Goal: Task Accomplishment & Management: Use online tool/utility

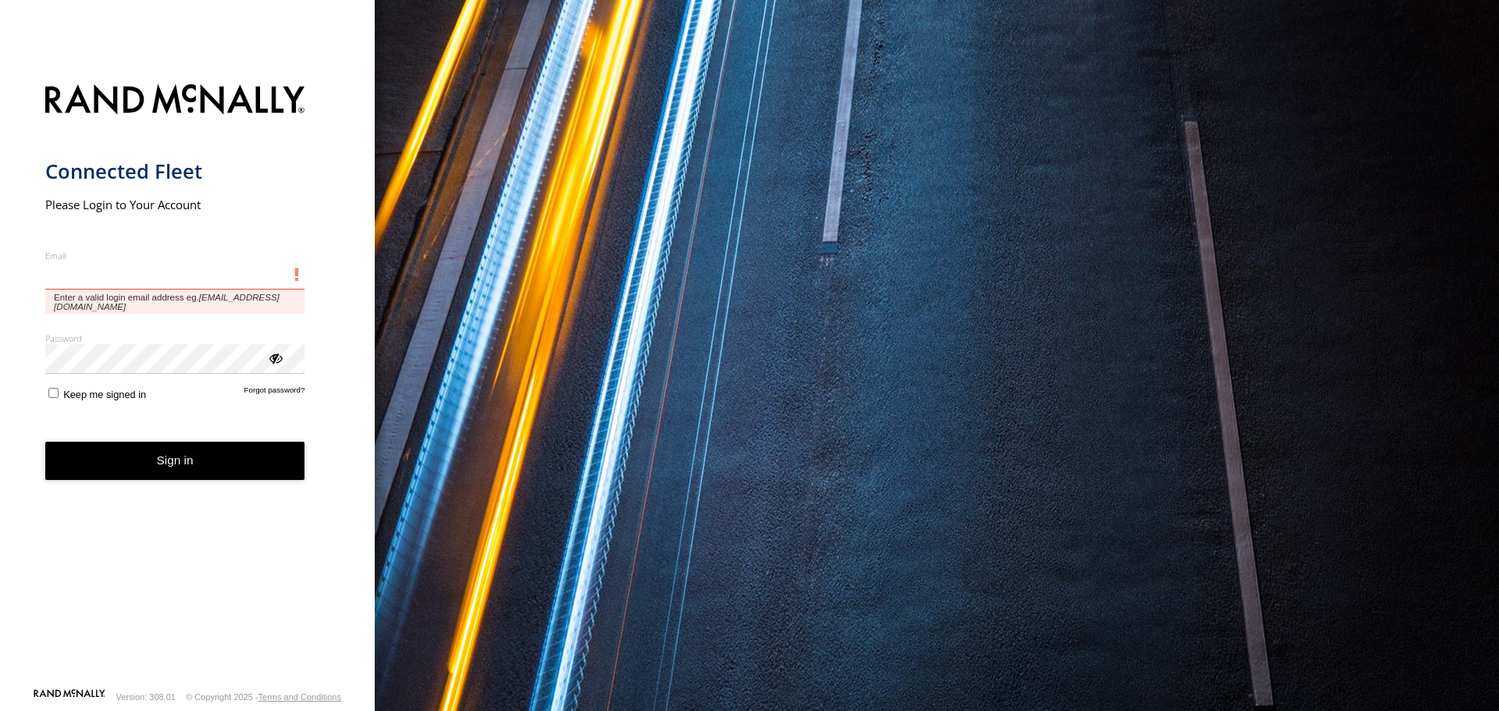
click at [172, 273] on input "Email" at bounding box center [175, 276] width 260 height 28
type input "**********"
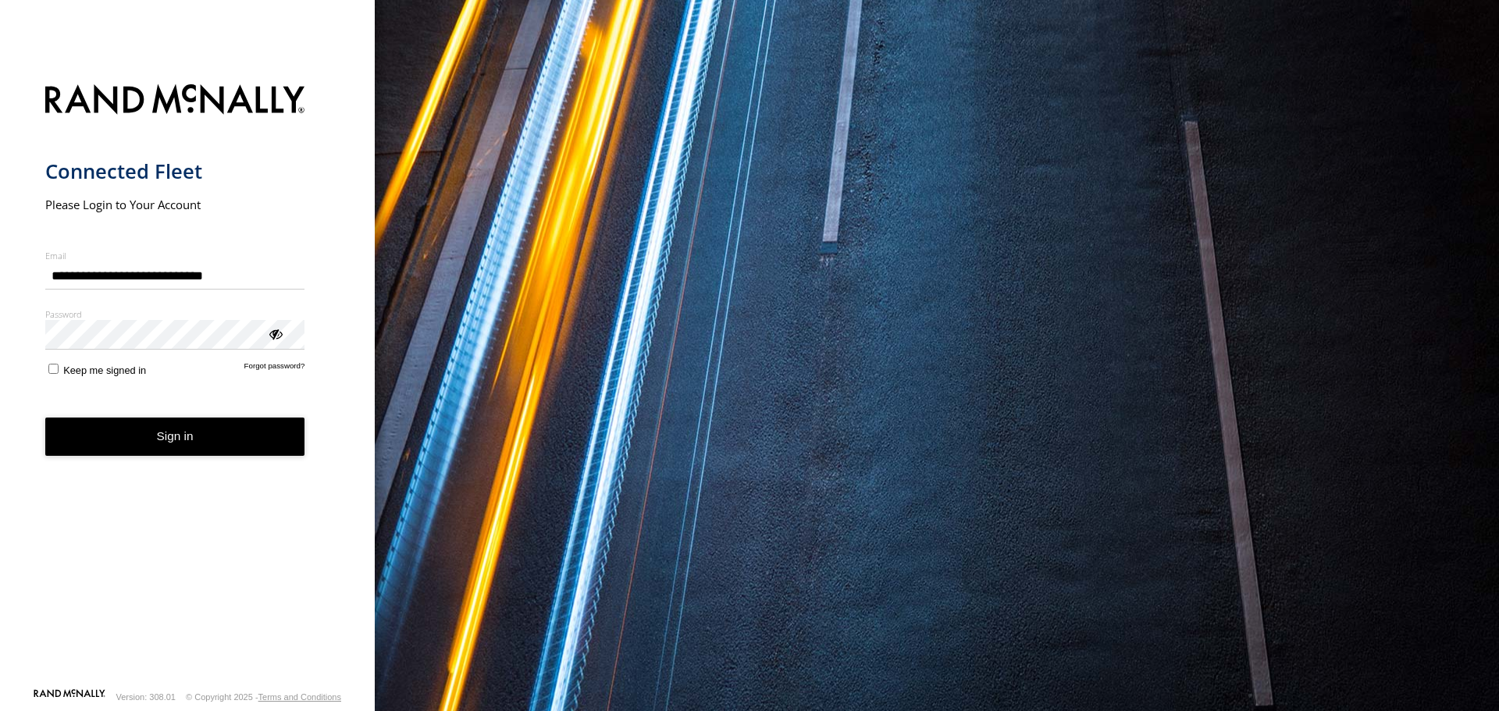
click at [167, 431] on button "Sign in" at bounding box center [175, 437] width 260 height 38
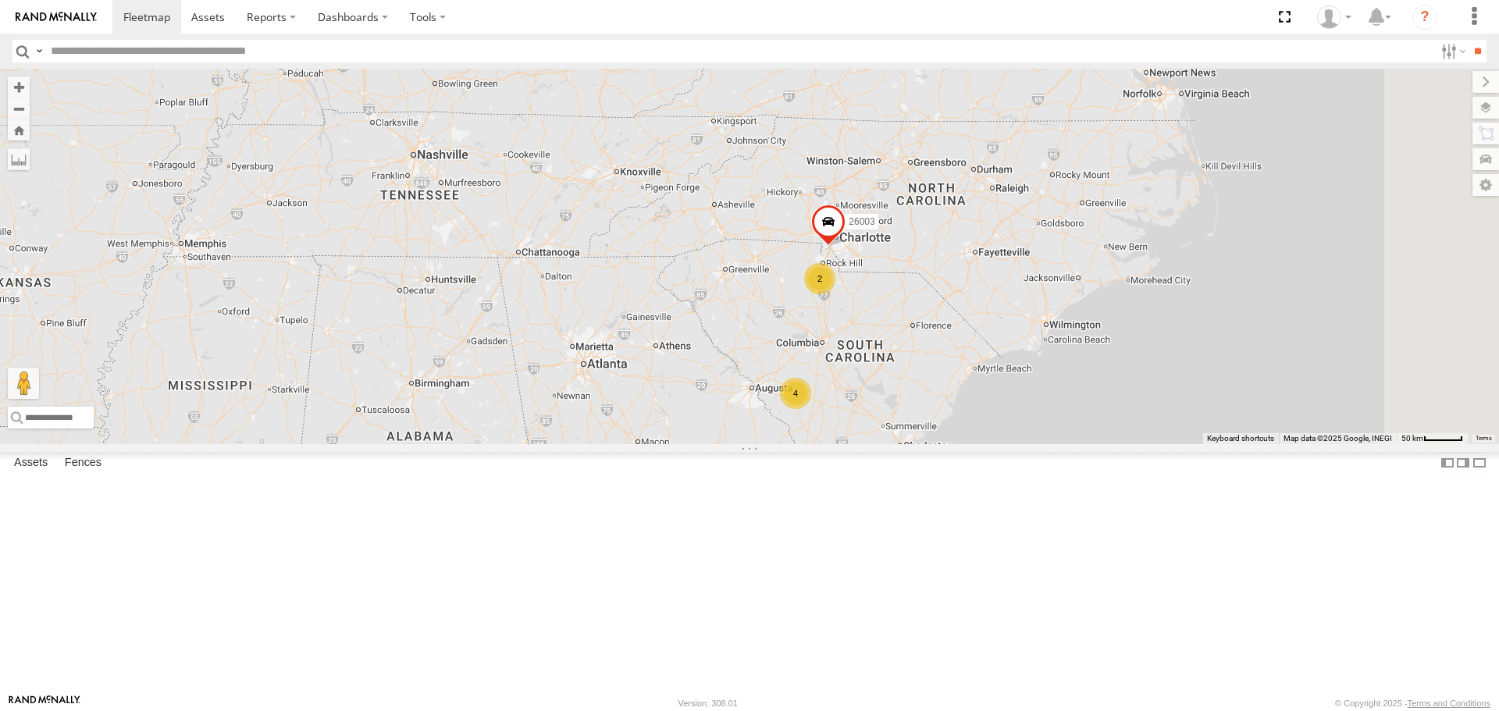
drag, startPoint x: 981, startPoint y: 442, endPoint x: 923, endPoint y: 520, distance: 97.2
click at [925, 444] on div "26009 1289 1313 1905 99214 4 2 26003" at bounding box center [749, 256] width 1499 height 375
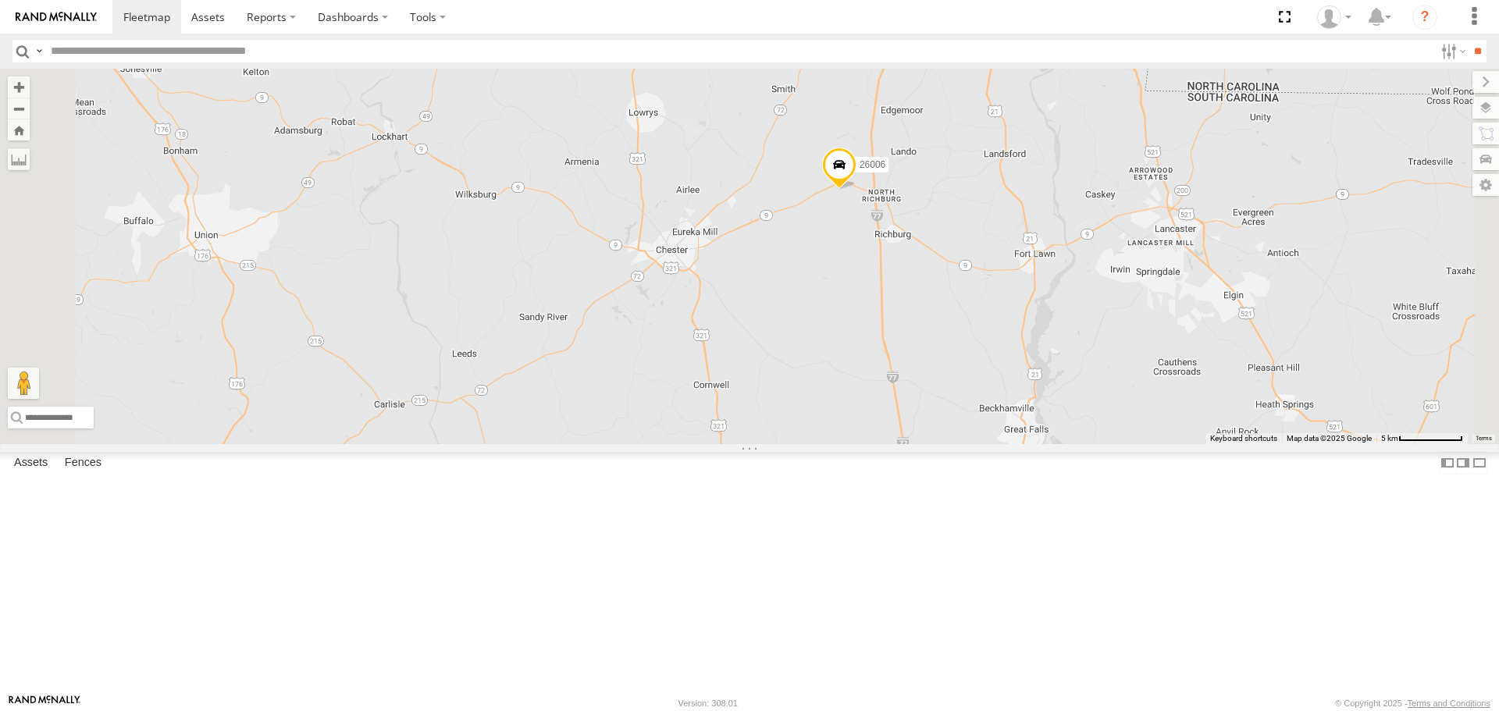
drag, startPoint x: 1054, startPoint y: 293, endPoint x: 1007, endPoint y: 471, distance: 183.9
click at [1007, 444] on div "26009 1289 1313 1905 99214 26003 26006 99216" at bounding box center [749, 256] width 1499 height 375
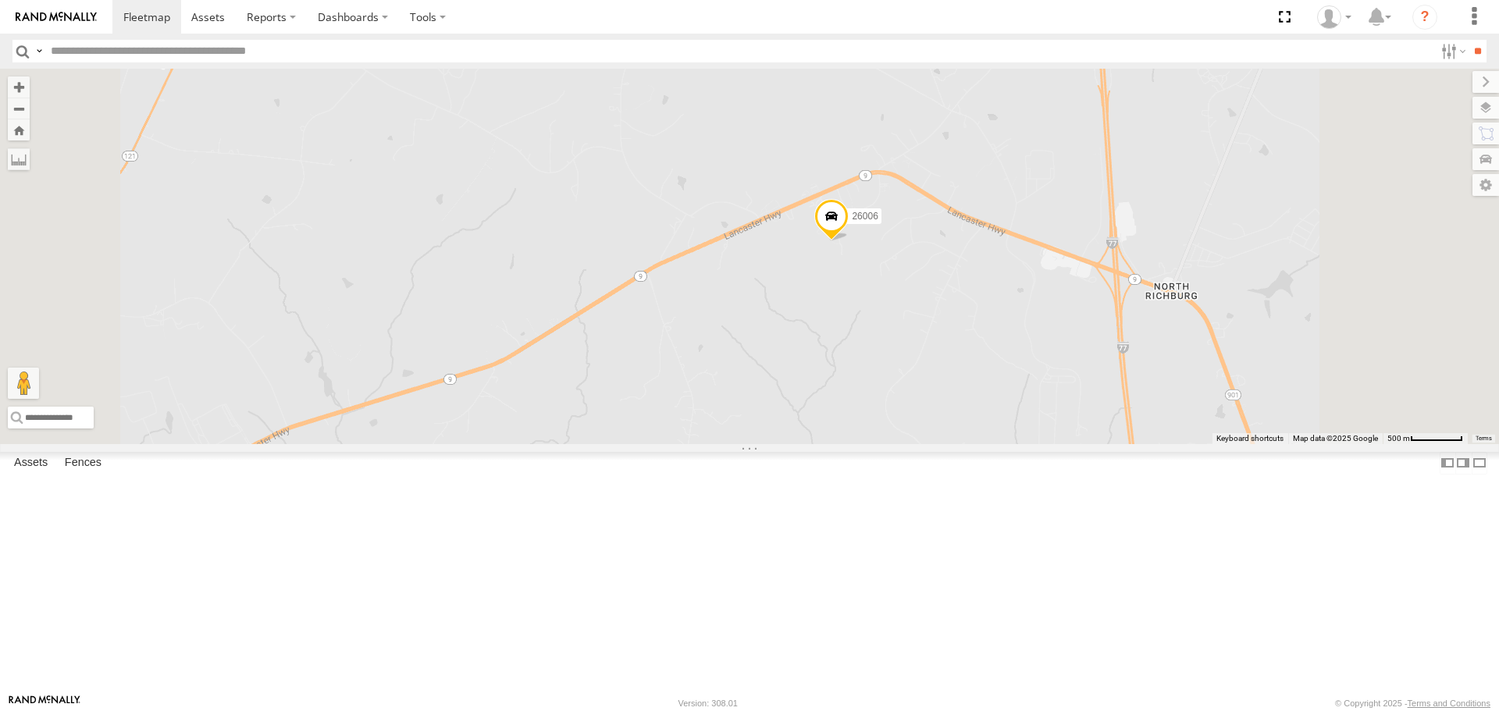
click at [849, 241] on span at bounding box center [832, 220] width 34 height 42
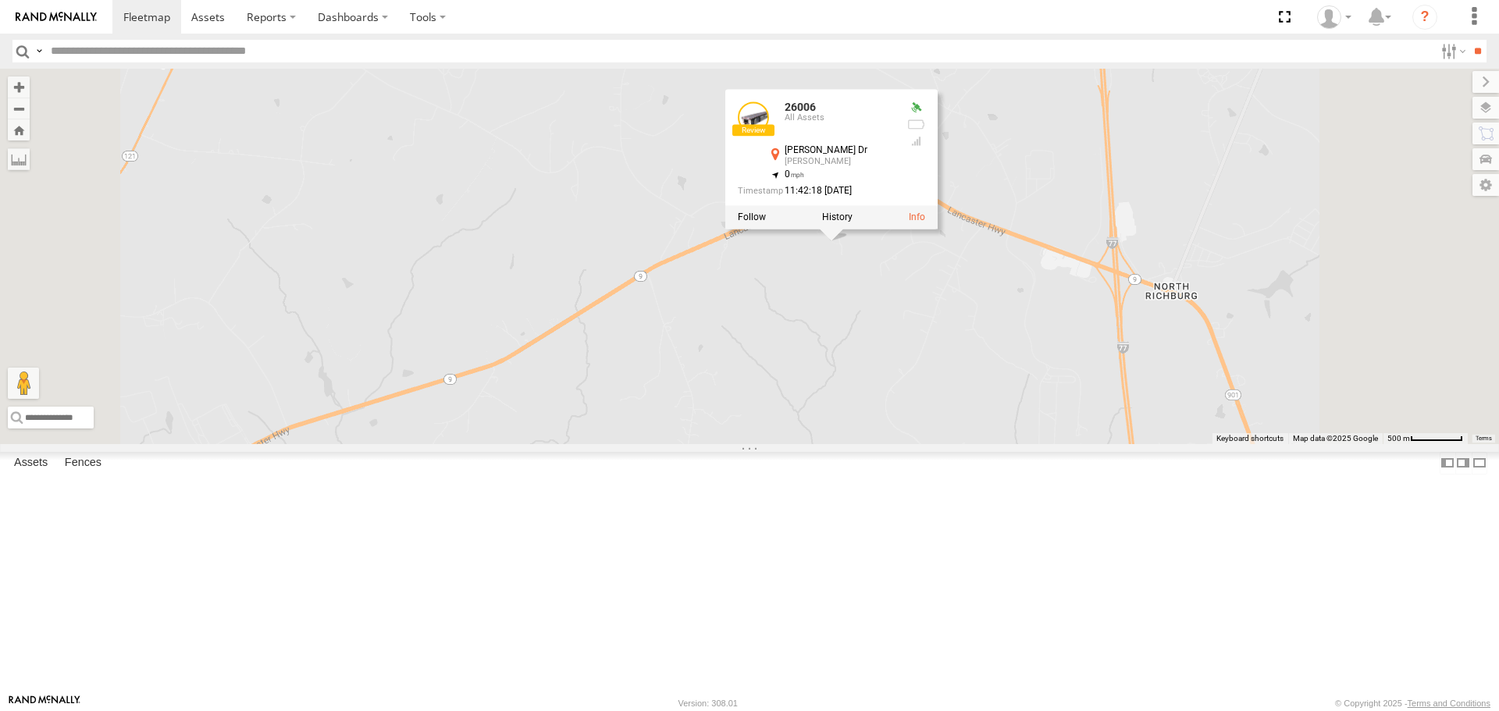
click at [1186, 246] on div "26009 1289 1313 1905 99214 26003 26006 99216 26006 All Assets [PERSON_NAME] [PE…" at bounding box center [749, 256] width 1499 height 375
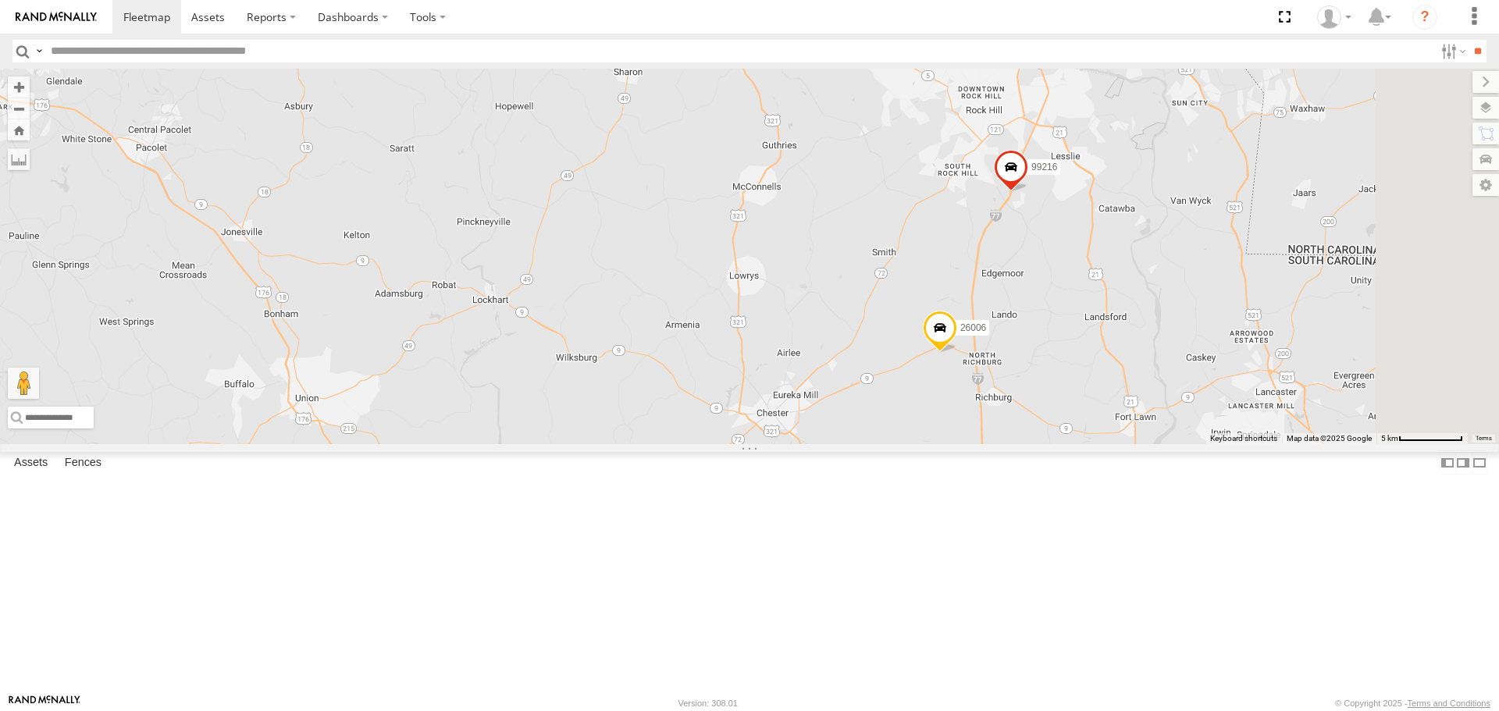
drag, startPoint x: 1226, startPoint y: 314, endPoint x: 1136, endPoint y: 419, distance: 138.4
click at [1136, 419] on div "26009 1289 1313 1905 99214 26003 26006 99216" at bounding box center [749, 256] width 1499 height 375
